Goal: Task Accomplishment & Management: Manage account settings

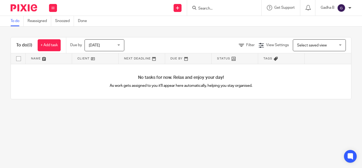
click at [343, 9] on img at bounding box center [341, 8] width 8 height 8
click at [302, 32] on div "To do (0) + Add task Due by Today Today Today Tomorrow This week Next week This…" at bounding box center [181, 67] width 362 height 83
click at [350, 7] on div at bounding box center [349, 7] width 3 height 3
click at [342, 21] on li "My profile" at bounding box center [330, 21] width 35 height 8
click at [328, 21] on span "My profile" at bounding box center [329, 21] width 16 height 4
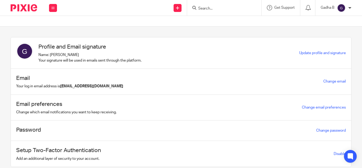
click at [238, 50] on div "Profile and Email signature Name: Gadha B Your signature will be used in emails…" at bounding box center [157, 53] width 283 height 20
click at [301, 54] on span "Update profile and signature" at bounding box center [322, 53] width 47 height 4
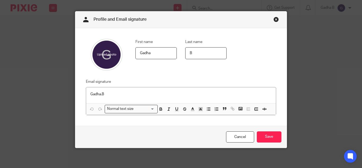
scroll to position [11, 0]
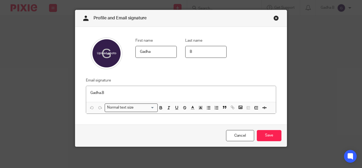
click at [130, 95] on p "Gadha.B" at bounding box center [180, 92] width 181 height 5
click at [161, 128] on div "Cancel Save" at bounding box center [180, 135] width 211 height 22
click at [207, 71] on div "First name [PERSON_NAME] Last name B Email signature Gadha.B Normal text size L…" at bounding box center [180, 75] width 211 height 97
click at [105, 94] on p "Gadha.B" at bounding box center [180, 92] width 181 height 5
click at [275, 17] on link "Close this dialog window" at bounding box center [275, 18] width 5 height 7
